Goal: Use online tool/utility: Utilize a website feature to perform a specific function

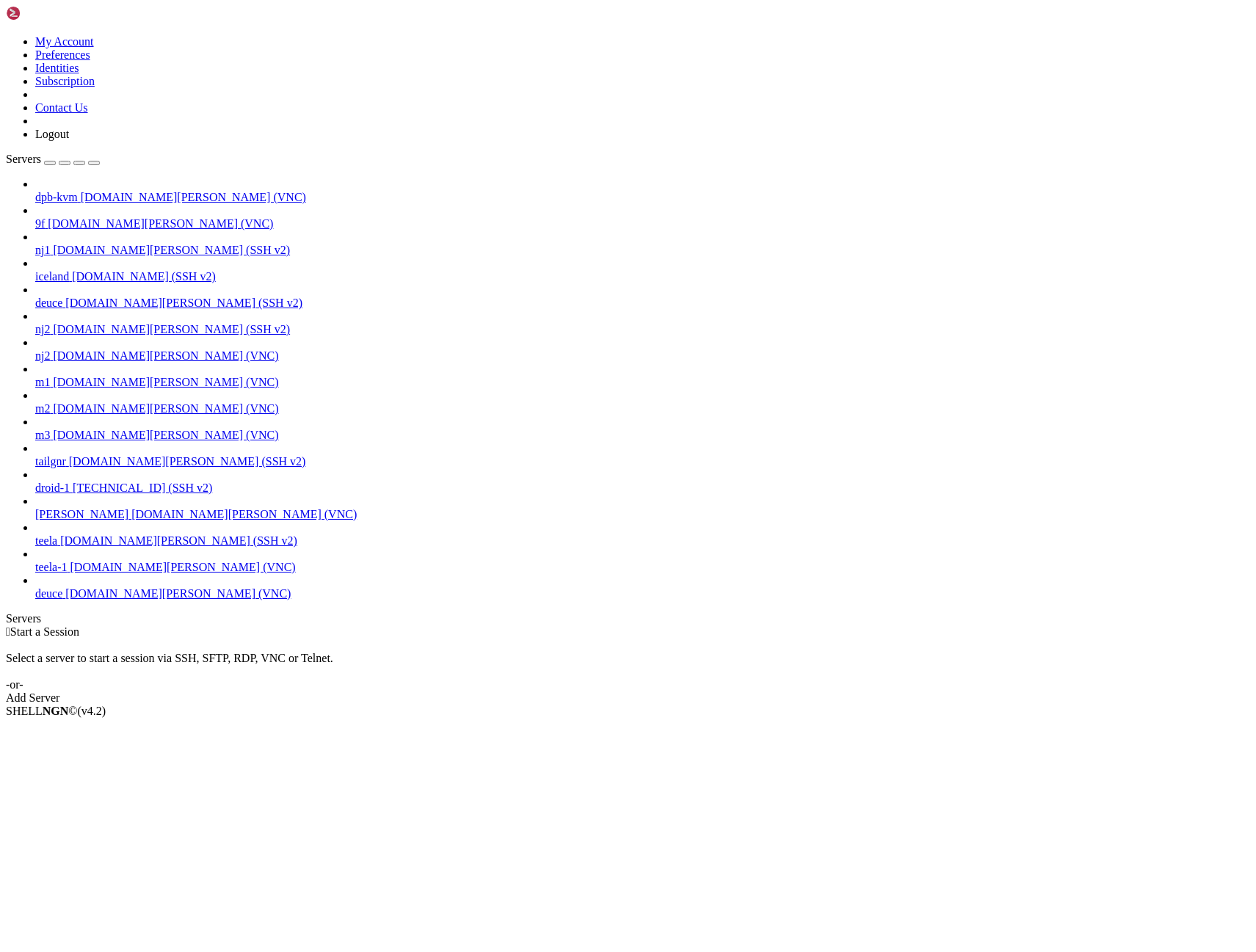
click at [62, 600] on span "deuce" at bounding box center [49, 594] width 27 height 12
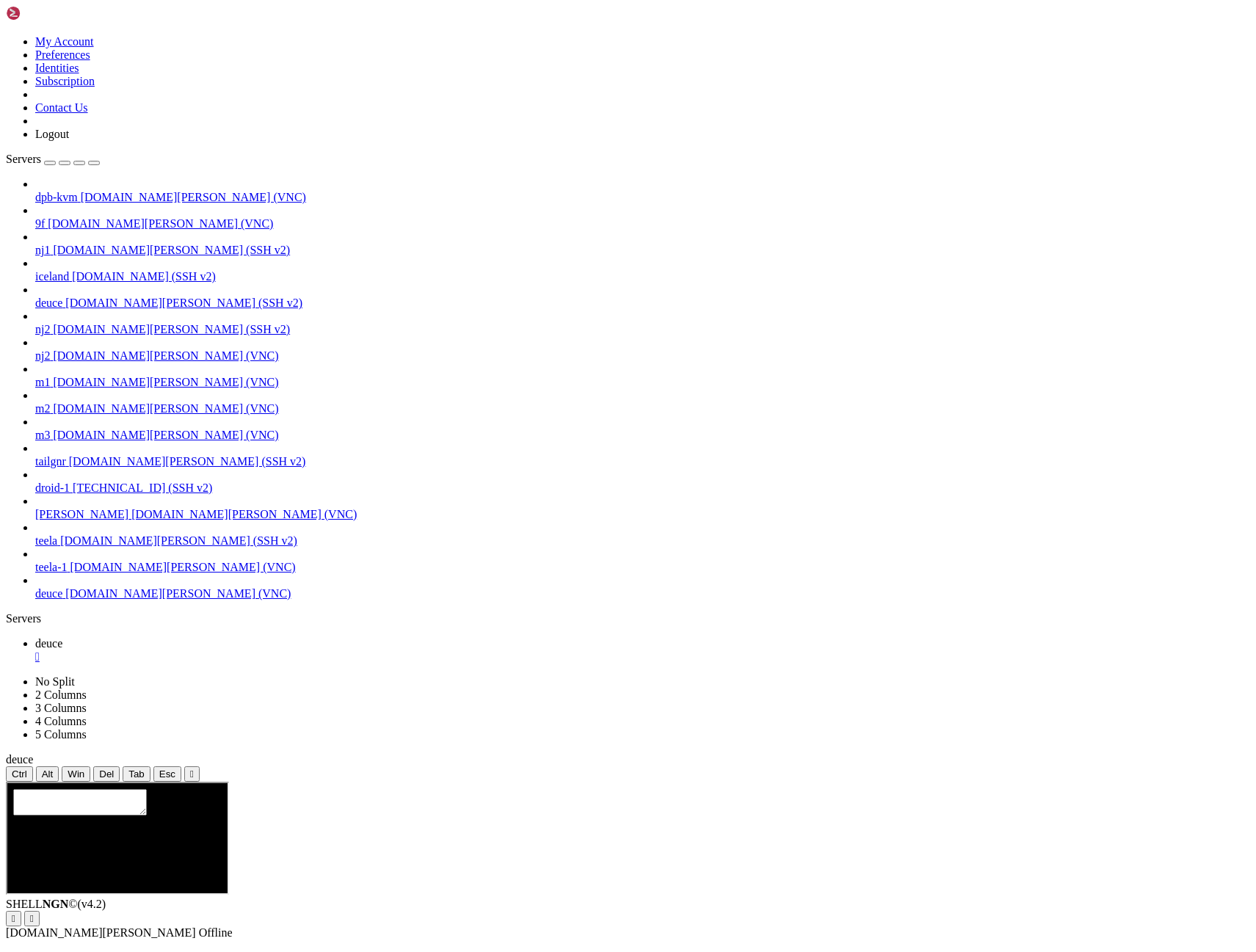
click at [94, 163] on icon "button" at bounding box center [94, 163] width 0 height 0
